Goal: Transaction & Acquisition: Purchase product/service

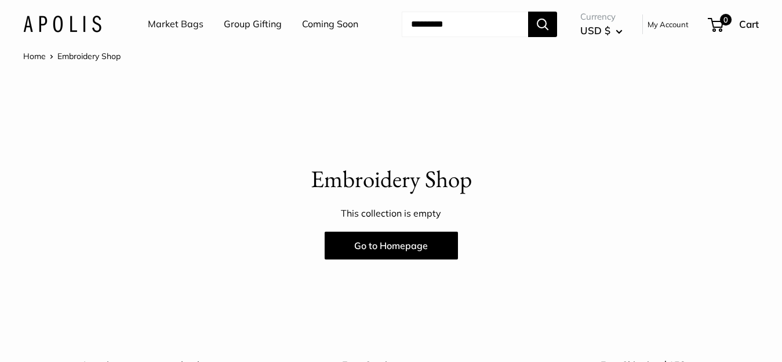
click at [488, 34] on input "Search..." at bounding box center [465, 24] width 126 height 25
type input "*****"
click at [551, 37] on button "Search" at bounding box center [542, 24] width 29 height 25
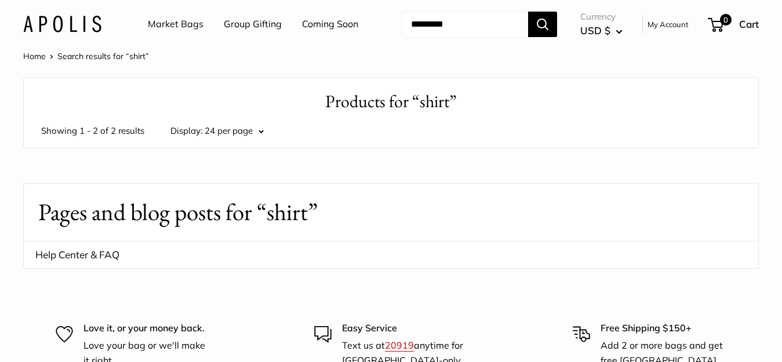
click at [52, 32] on img at bounding box center [62, 24] width 78 height 17
